Goal: Communication & Community: Ask a question

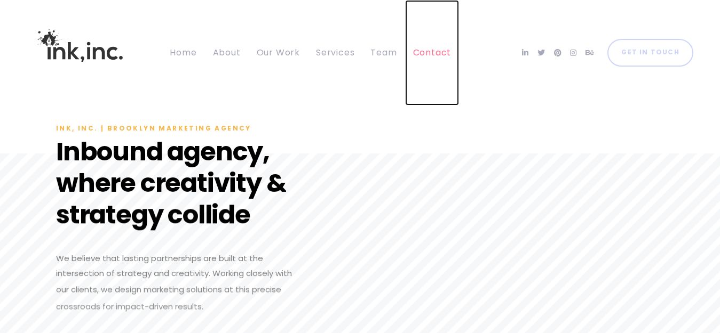
click at [424, 55] on span "Contact" at bounding box center [432, 52] width 38 height 12
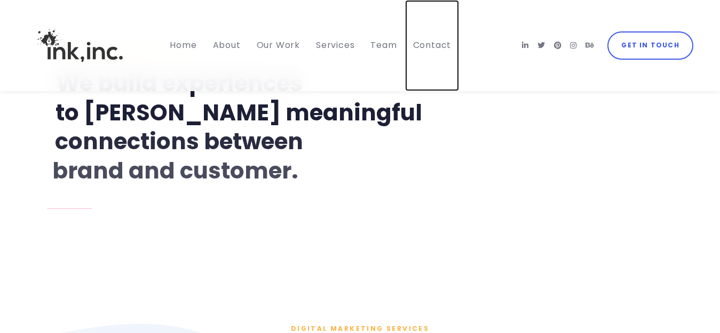
scroll to position [534, 0]
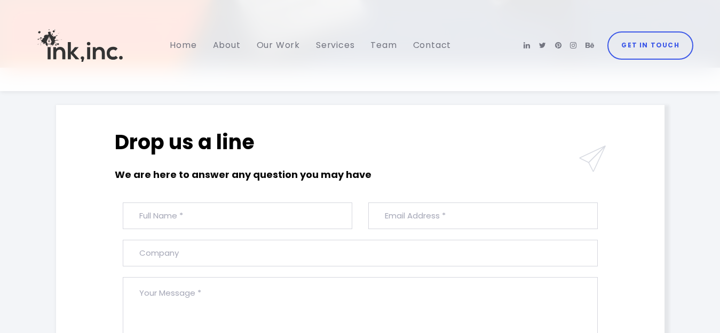
scroll to position [288, 0]
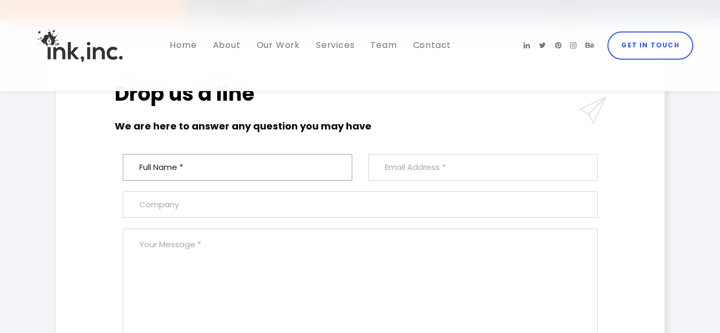
click at [196, 163] on input "text" at bounding box center [237, 167] width 229 height 27
type input "[PERSON_NAME]"
type input "[EMAIL_ADDRESS][DOMAIN_NAME]"
type input "Greenmarketing-us"
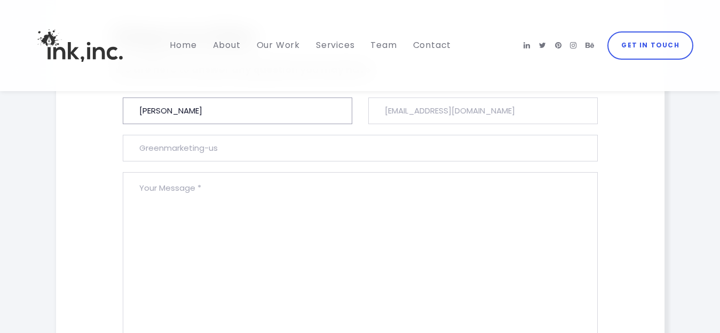
scroll to position [341, 0]
click at [192, 194] on textarea at bounding box center [360, 260] width 475 height 169
click at [142, 330] on textarea at bounding box center [360, 260] width 475 height 169
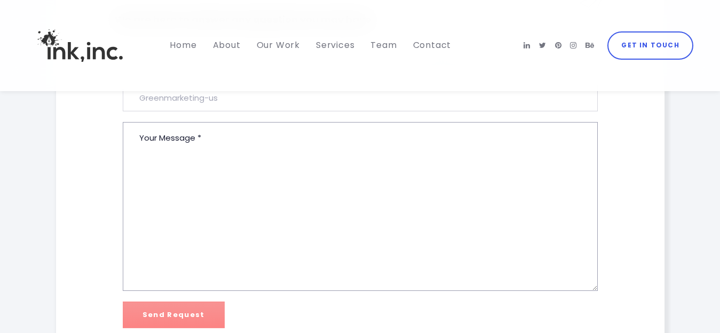
paste textarea "Inbound Marketing Industry Active Clients List"
type textarea "Inbound Marketing Industry Active Clients List"
paste textarea "Lo, Ipsu dol sit ametc adip! El Sedd ei Temporin Utla etd M al enimadm ve quisn…"
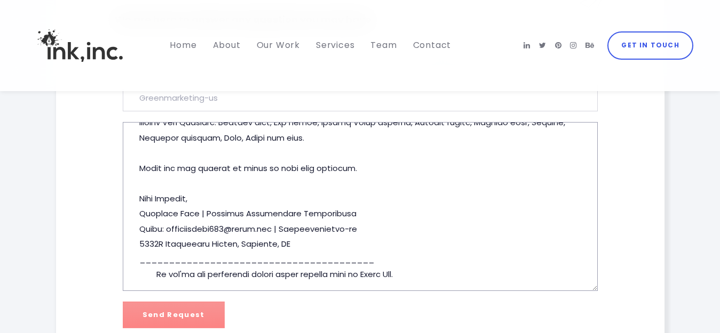
scroll to position [684, 0]
type textarea "Hi, Hope you are doing well! My Name is Carolina Mary and I am writing to check…"
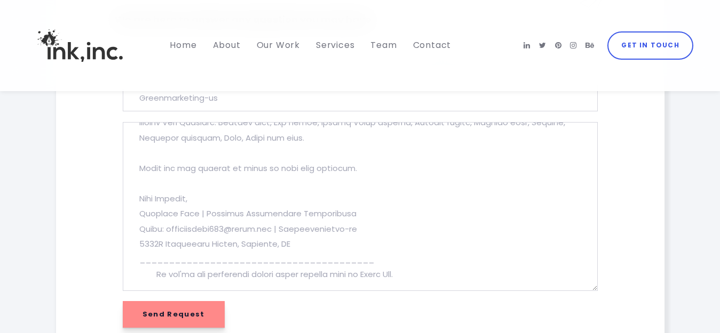
click at [180, 312] on input "Send Request" at bounding box center [174, 314] width 102 height 27
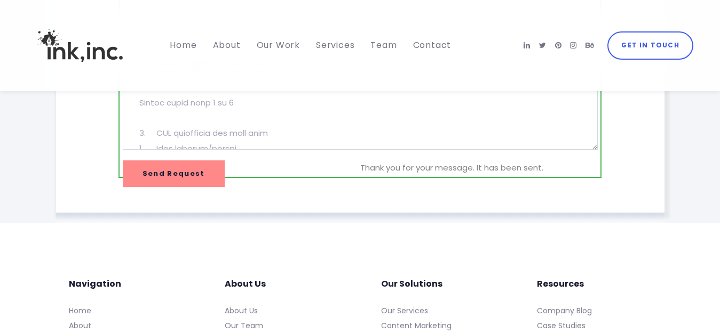
scroll to position [554, 0]
